Goal: Find contact information: Find contact information

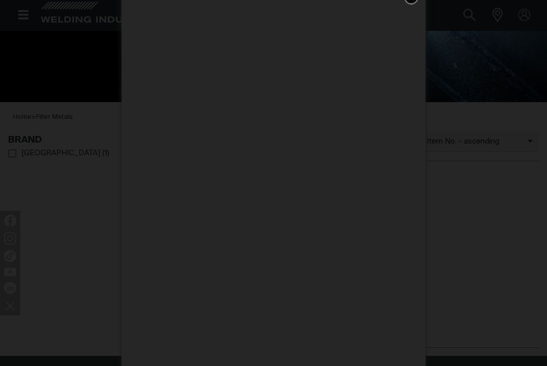
scroll to position [165, 0]
click at [439, 79] on div "Get 5 WIA Welding Guides Free!" at bounding box center [273, 183] width 547 height 366
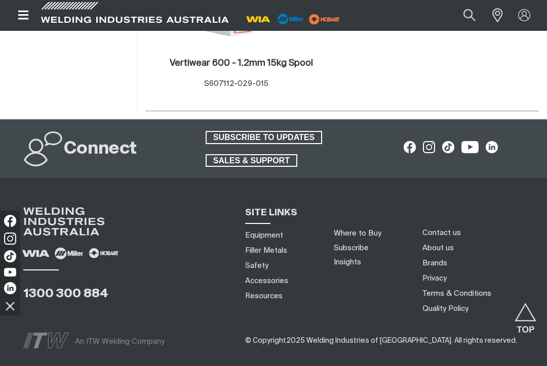
scroll to position [441, 0]
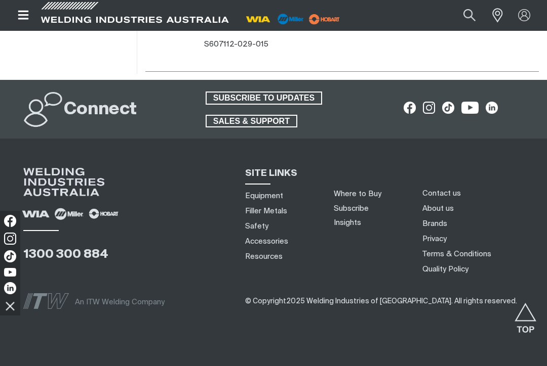
click at [377, 194] on link "Where to Buy" at bounding box center [357, 194] width 48 height 8
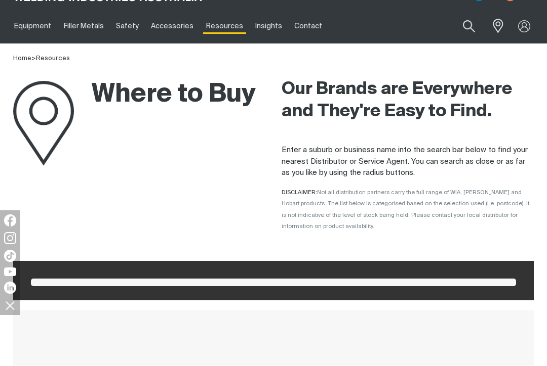
scroll to position [21, 0]
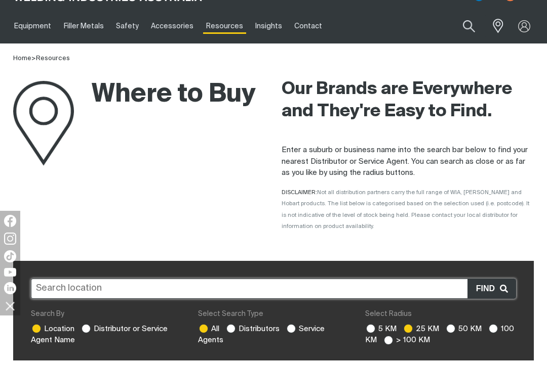
click at [117, 289] on input "text" at bounding box center [273, 289] width 485 height 20
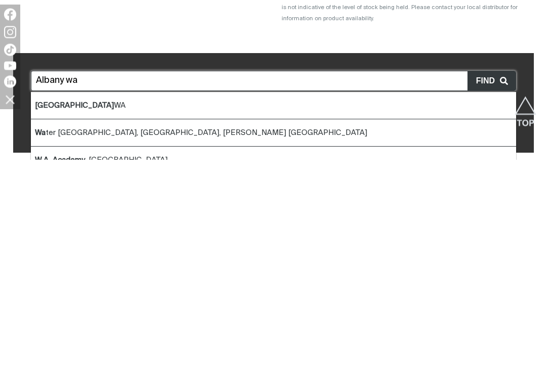
type input "Albany wa"
click at [493, 281] on span "Find" at bounding box center [488, 287] width 24 height 13
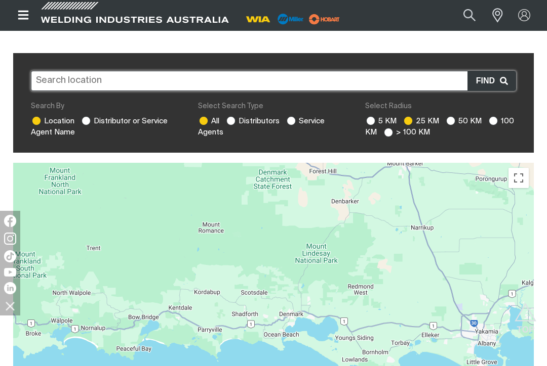
click at [488, 82] on span "Find" at bounding box center [488, 80] width 24 height 13
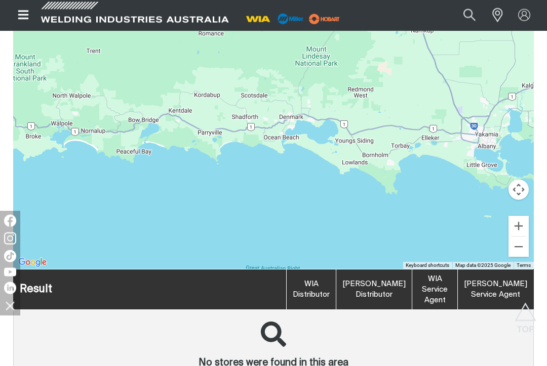
scroll to position [427, 0]
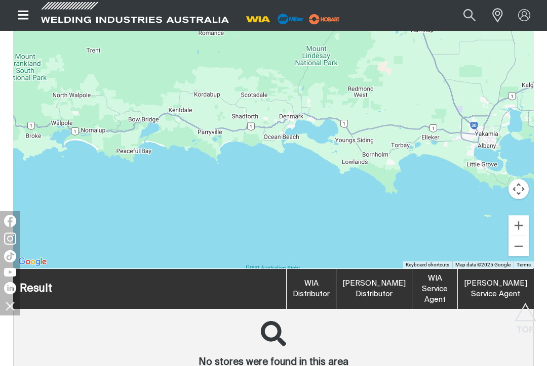
click at [336, 291] on th "WIA Distributor" at bounding box center [311, 289] width 50 height 40
click at [336, 283] on th "WIA Distributor" at bounding box center [311, 289] width 50 height 40
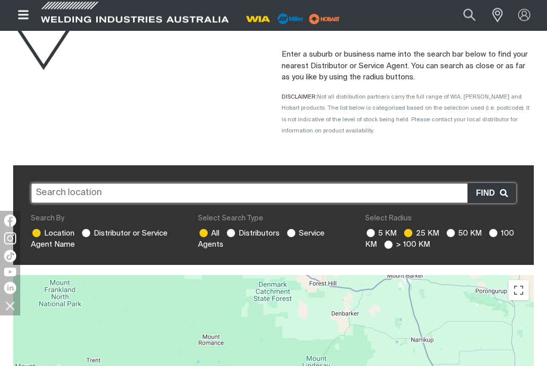
scroll to position [117, 0]
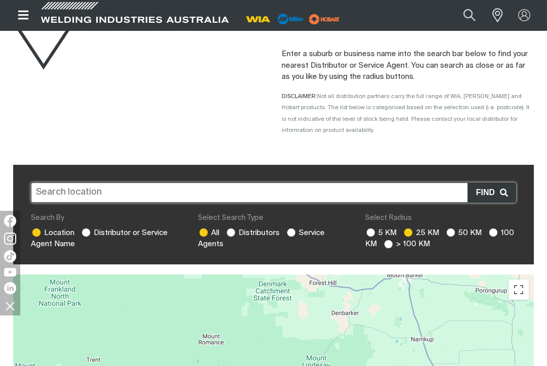
click at [211, 229] on label "All" at bounding box center [208, 233] width 21 height 8
click at [205, 228] on input "All" at bounding box center [202, 231] width 7 height 7
click at [237, 231] on label "Distributors" at bounding box center [252, 233] width 54 height 8
click at [233, 231] on input "Distributors" at bounding box center [229, 231] width 7 height 7
radio input "true"
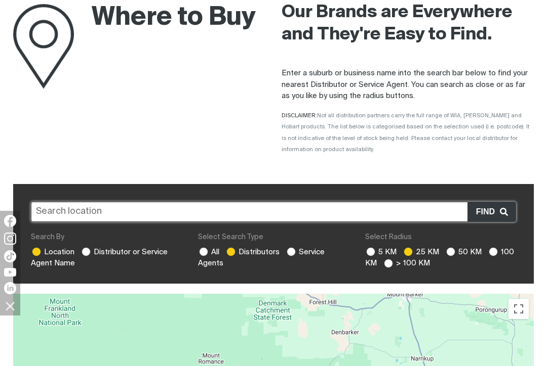
scroll to position [0, 0]
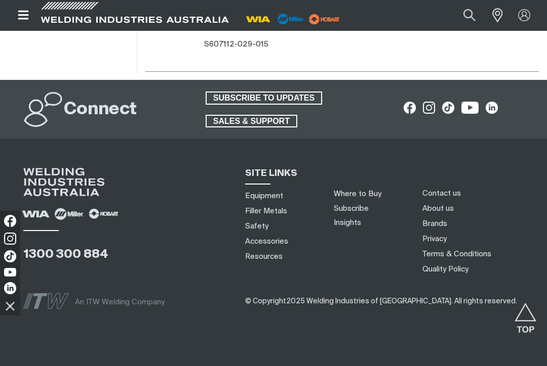
scroll to position [462, 0]
